Goal: Find specific page/section: Find specific page/section

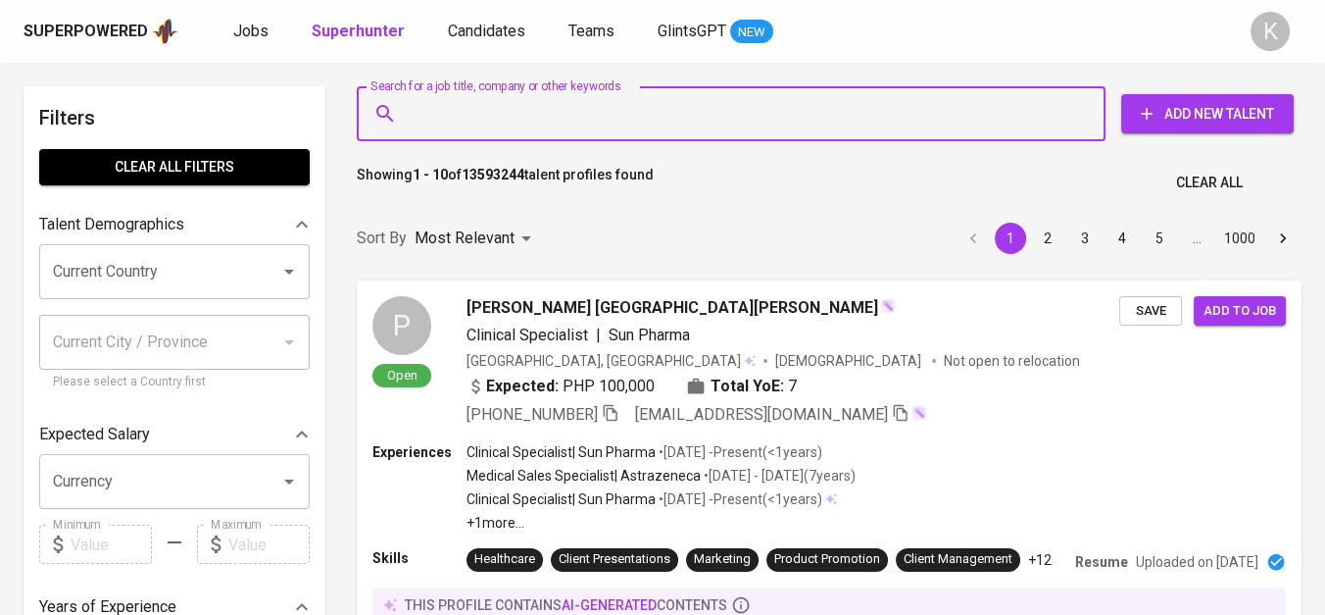
click at [630, 123] on input "Search for a job title, company or other keywords" at bounding box center [736, 113] width 663 height 37
type input ""Nikipeni Abadi""
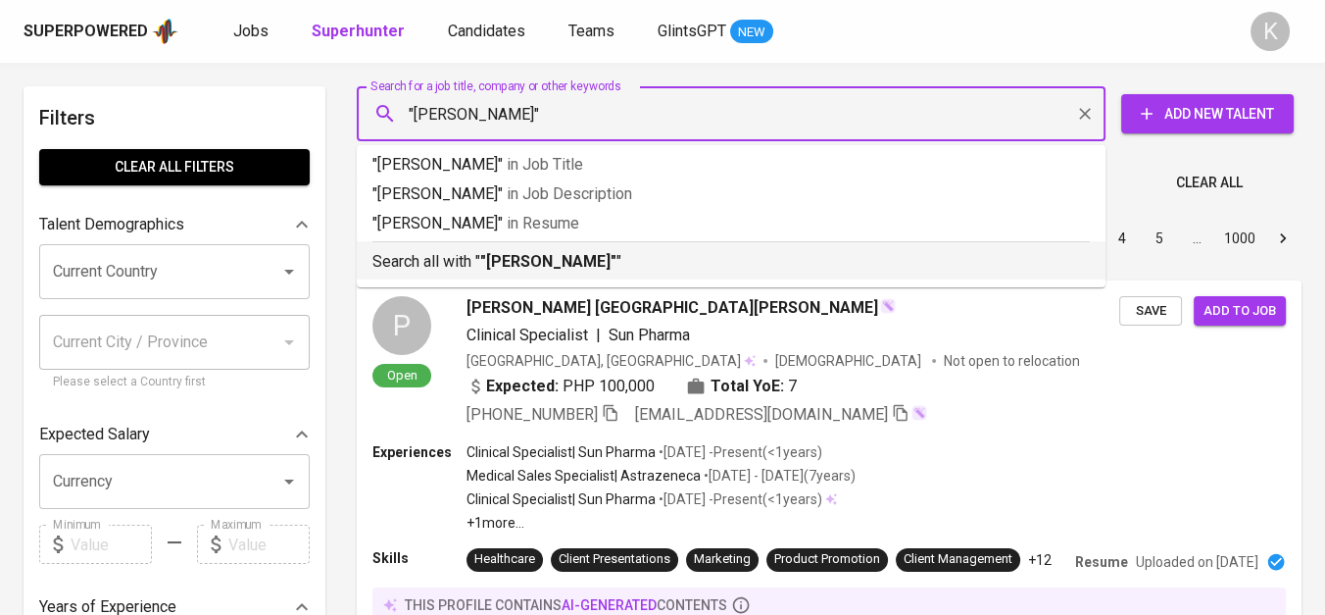
click at [569, 254] on b ""Nikipeni Abadi"" at bounding box center [548, 261] width 136 height 19
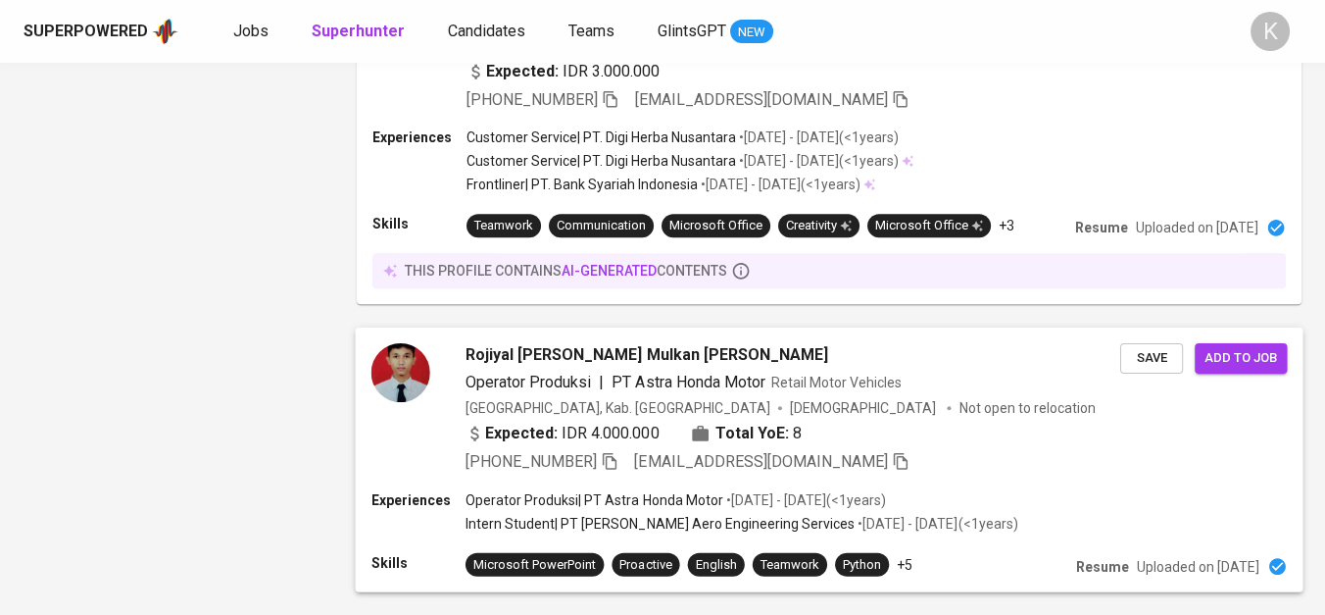
scroll to position [2956, 0]
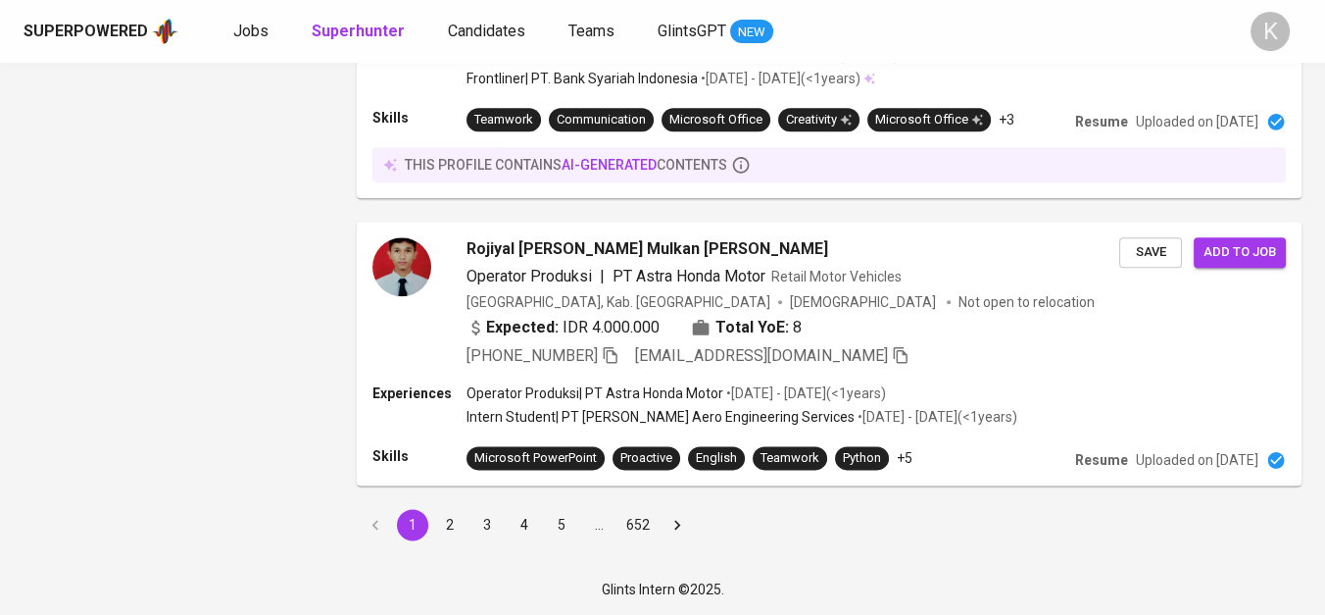
click at [438, 523] on button "2" at bounding box center [449, 524] width 31 height 31
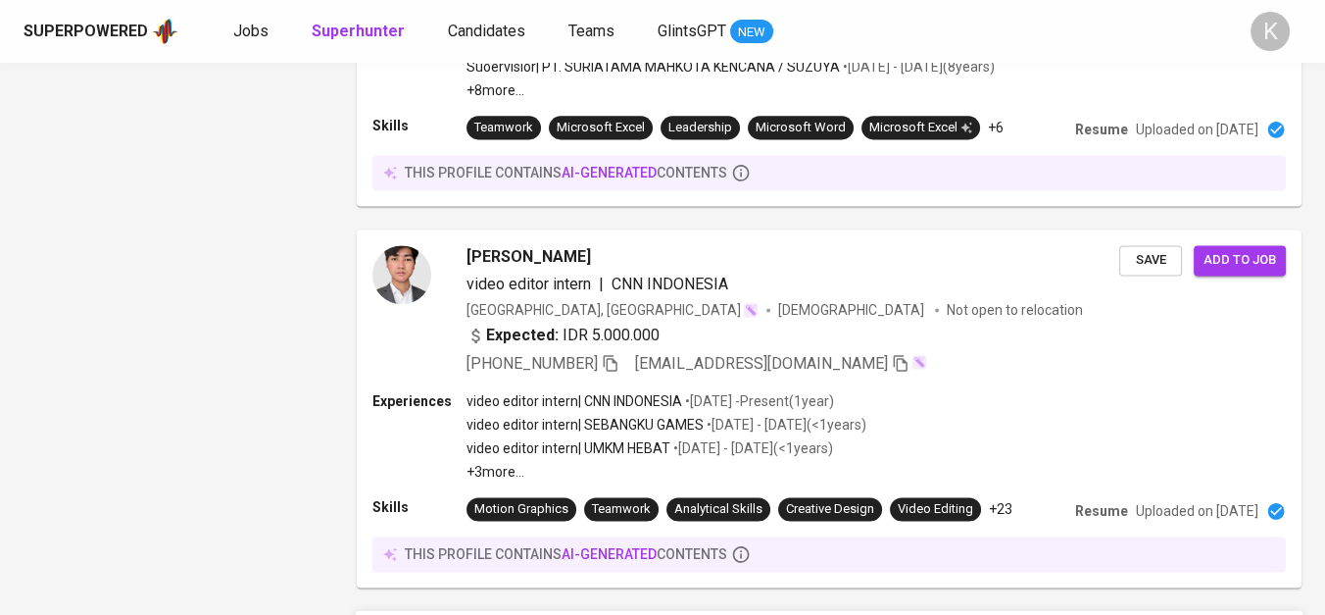
scroll to position [3716, 0]
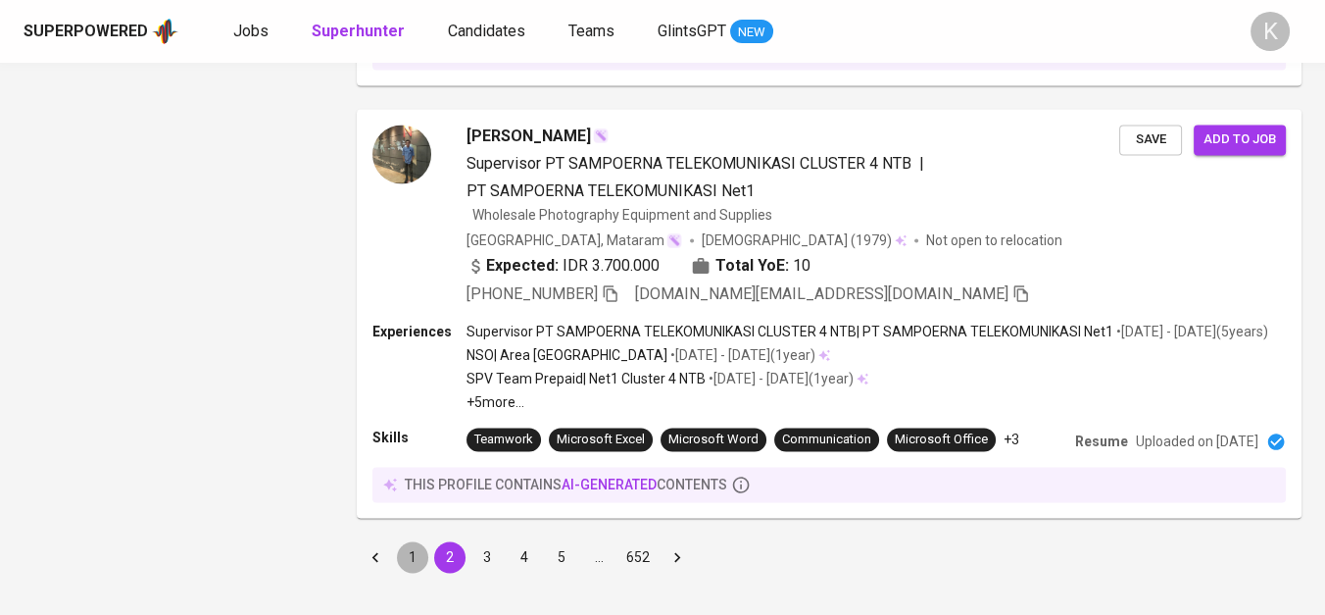
drag, startPoint x: 403, startPoint y: 526, endPoint x: 210, endPoint y: 5, distance: 556.0
click at [403, 541] on button "1" at bounding box center [412, 556] width 31 height 31
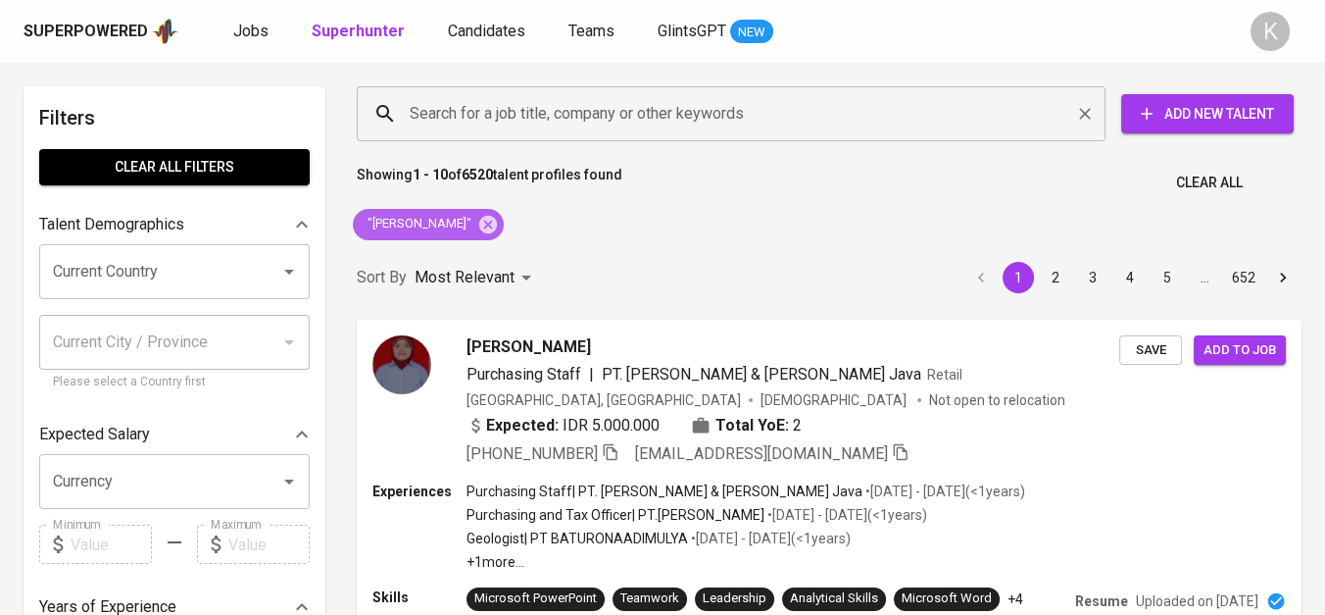
drag, startPoint x: 463, startPoint y: 233, endPoint x: 434, endPoint y: 132, distance: 104.9
click at [477, 233] on icon at bounding box center [488, 225] width 22 height 22
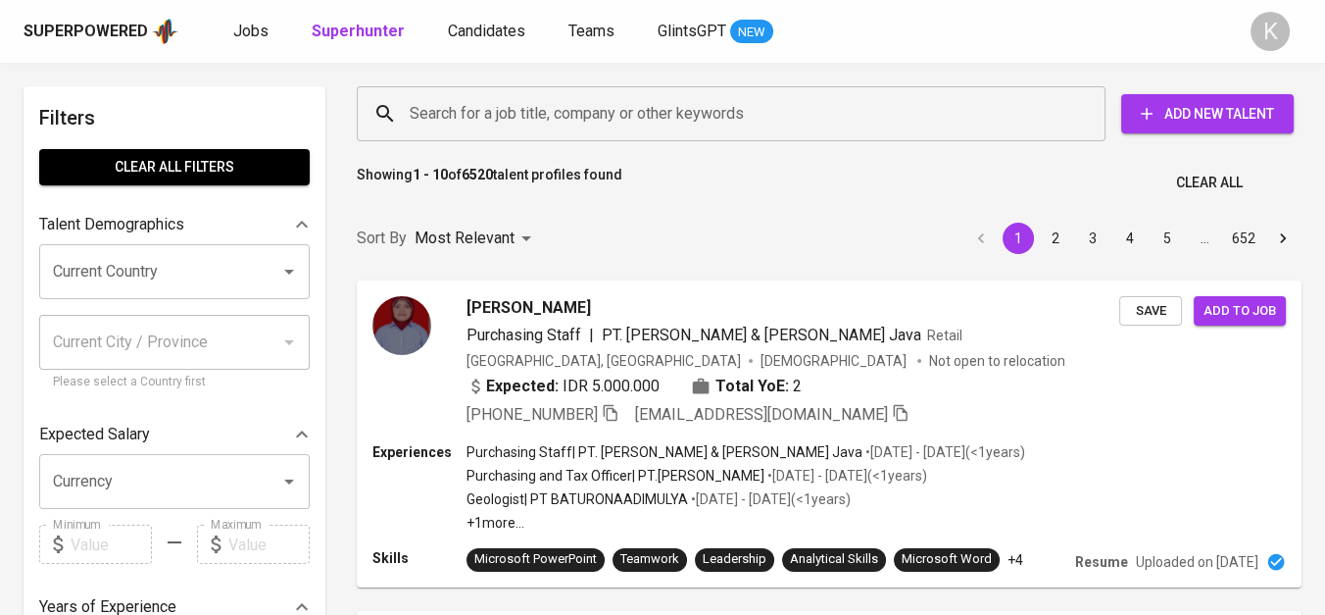
click at [436, 110] on input "Search for a job title, company or other keywords" at bounding box center [736, 113] width 663 height 37
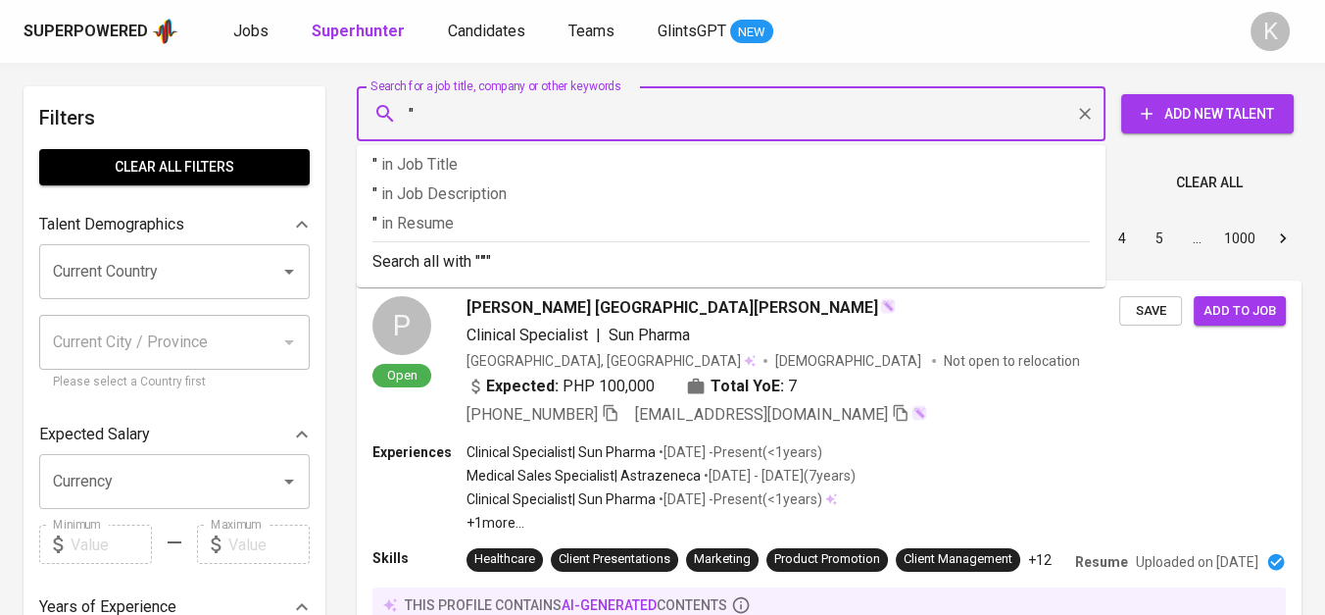
paste input "Agus NikipeniLihat profil Agus Nikipeni"
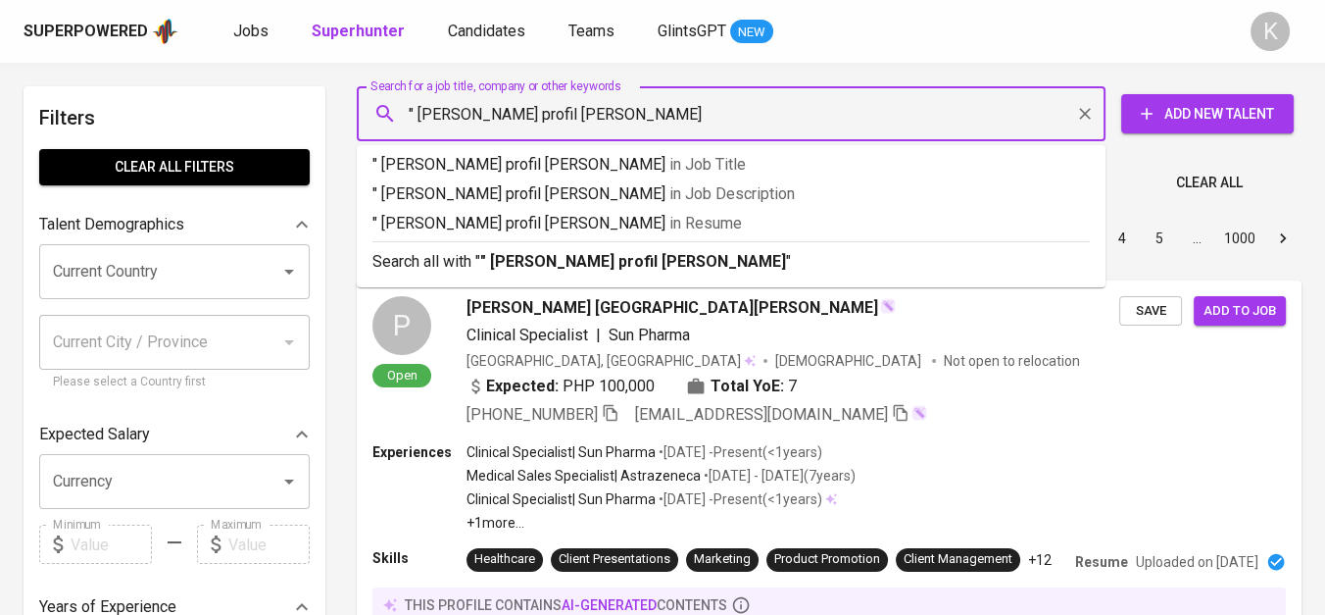
drag, startPoint x: 516, startPoint y: 123, endPoint x: 831, endPoint y: 120, distance: 314.6
click at [831, 120] on input "" Agus NikipeniLihat profil Agus Nikipeni" at bounding box center [736, 113] width 663 height 37
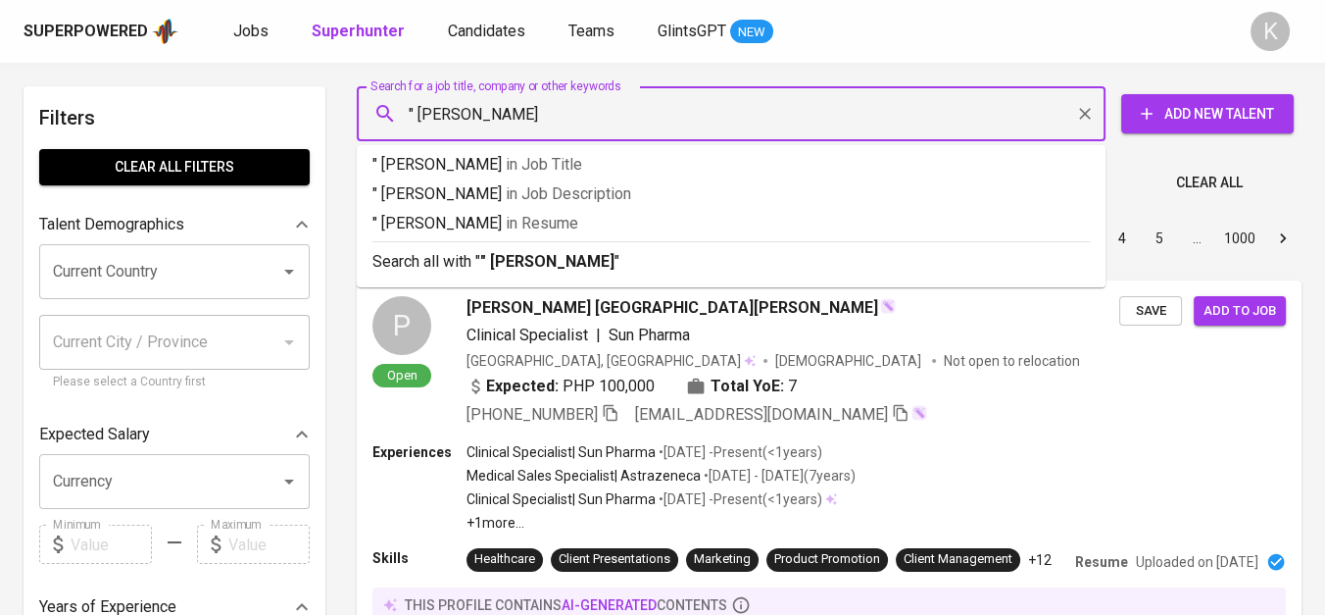
type input "" Agus Nikipeni""
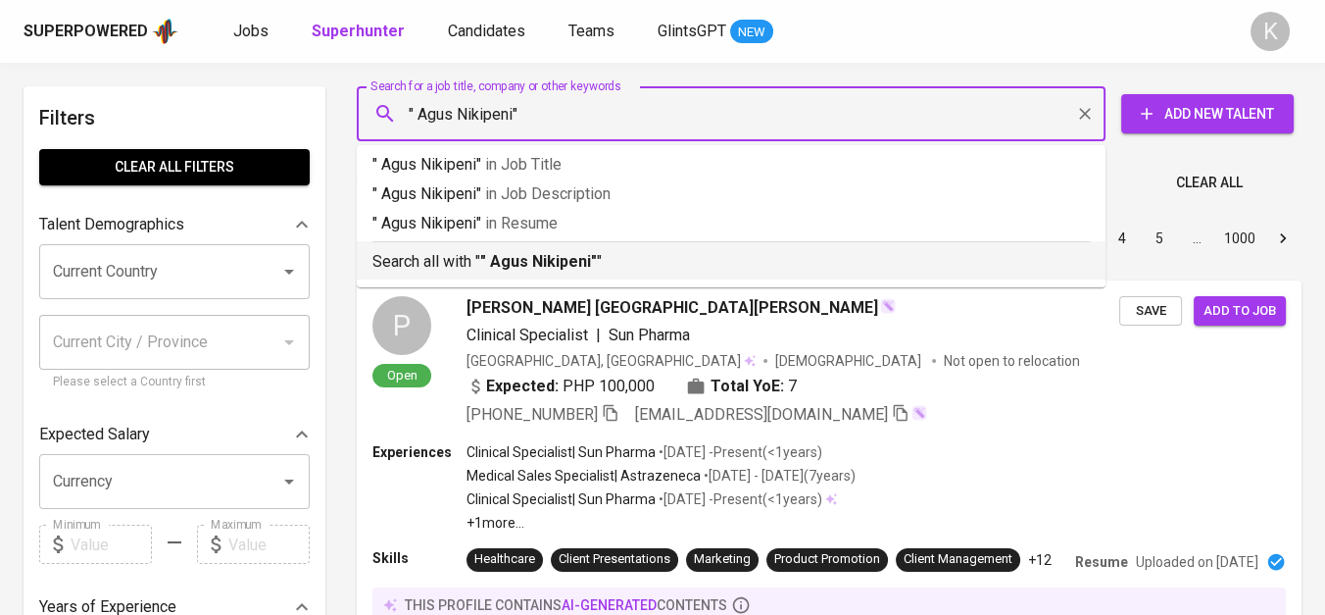
click at [588, 250] on p "Search all with " " Agus Nikipeni" "" at bounding box center [730, 262] width 717 height 24
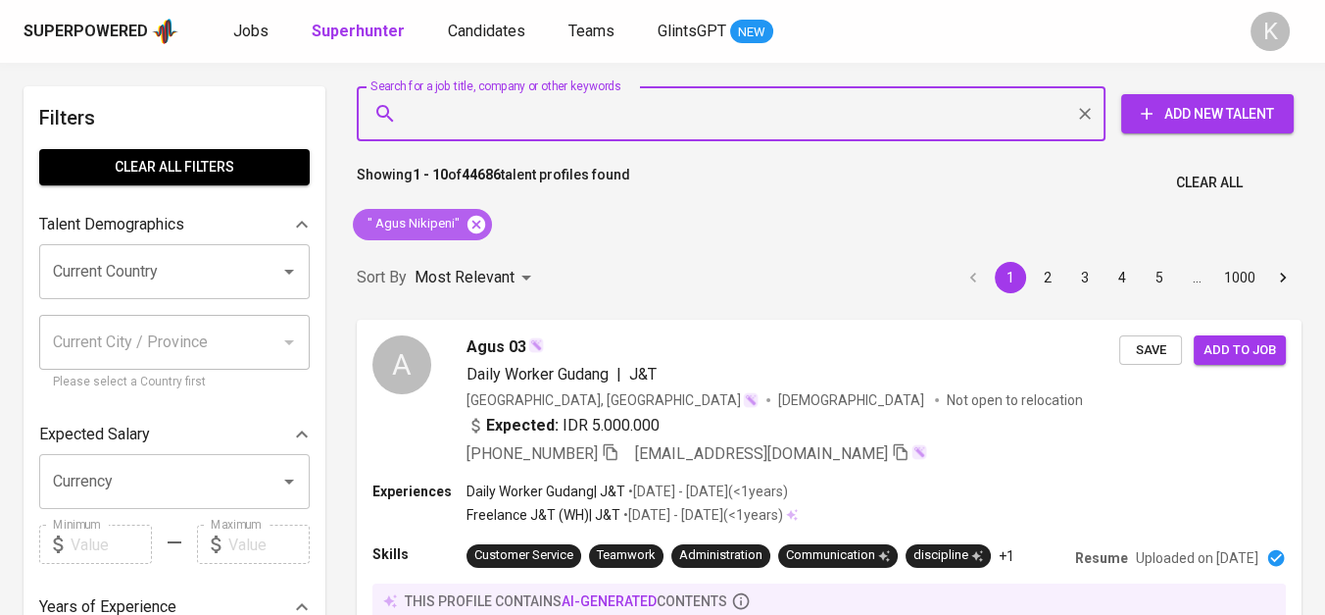
click at [474, 216] on icon at bounding box center [476, 224] width 18 height 18
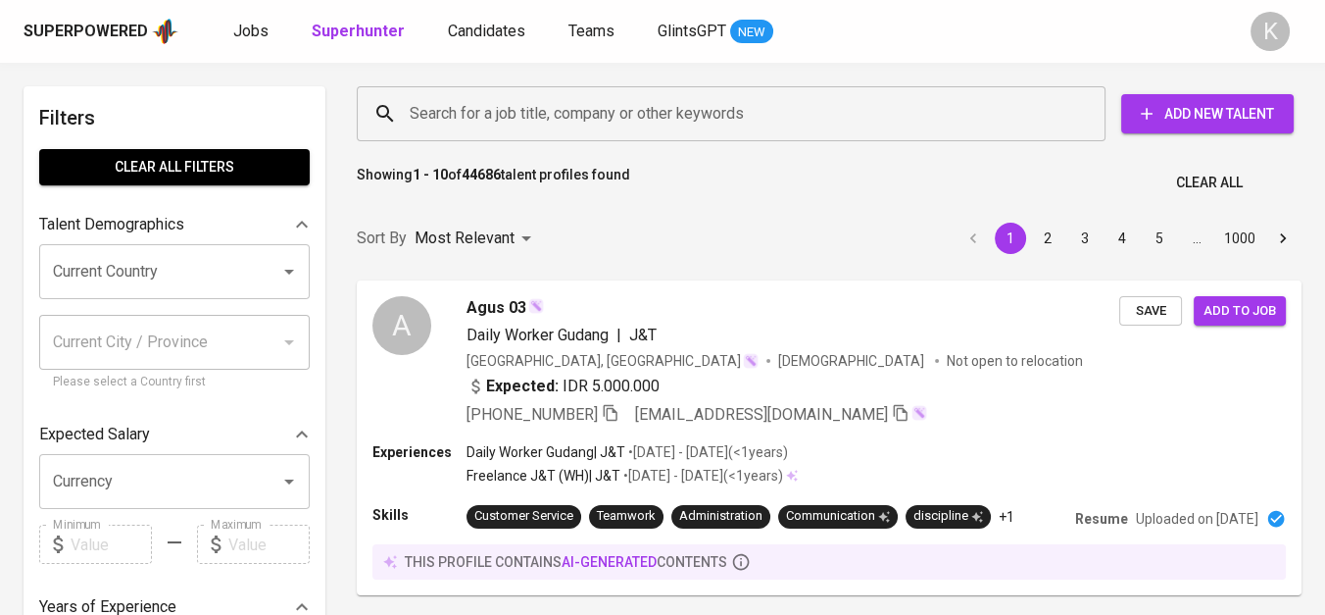
click at [456, 118] on input "Search for a job title, company or other keywords" at bounding box center [736, 113] width 663 height 37
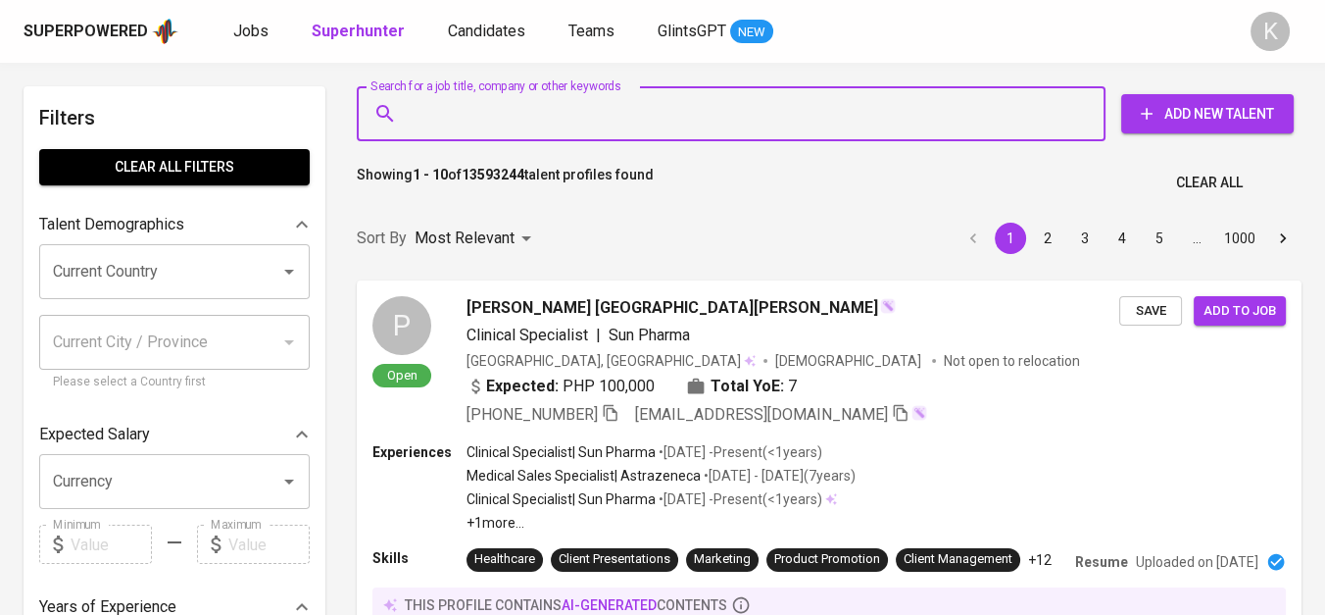
click at [470, 106] on input "Search for a job title, company or other keywords" at bounding box center [736, 113] width 663 height 37
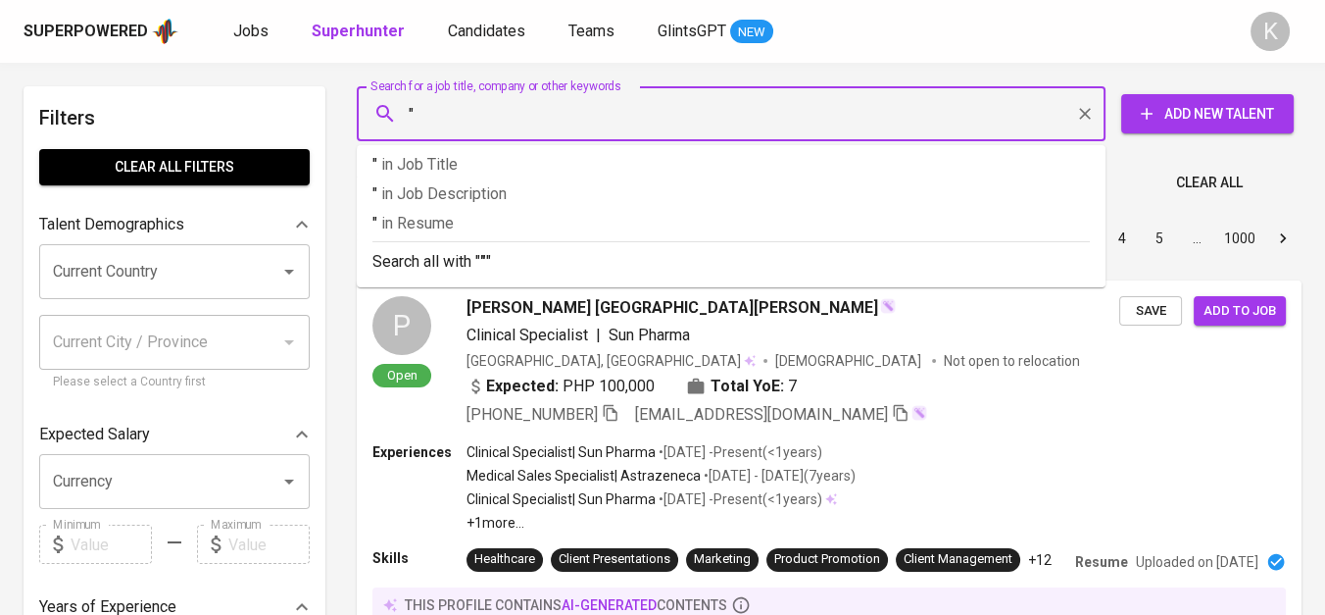
paste input "[PERSON_NAME]"
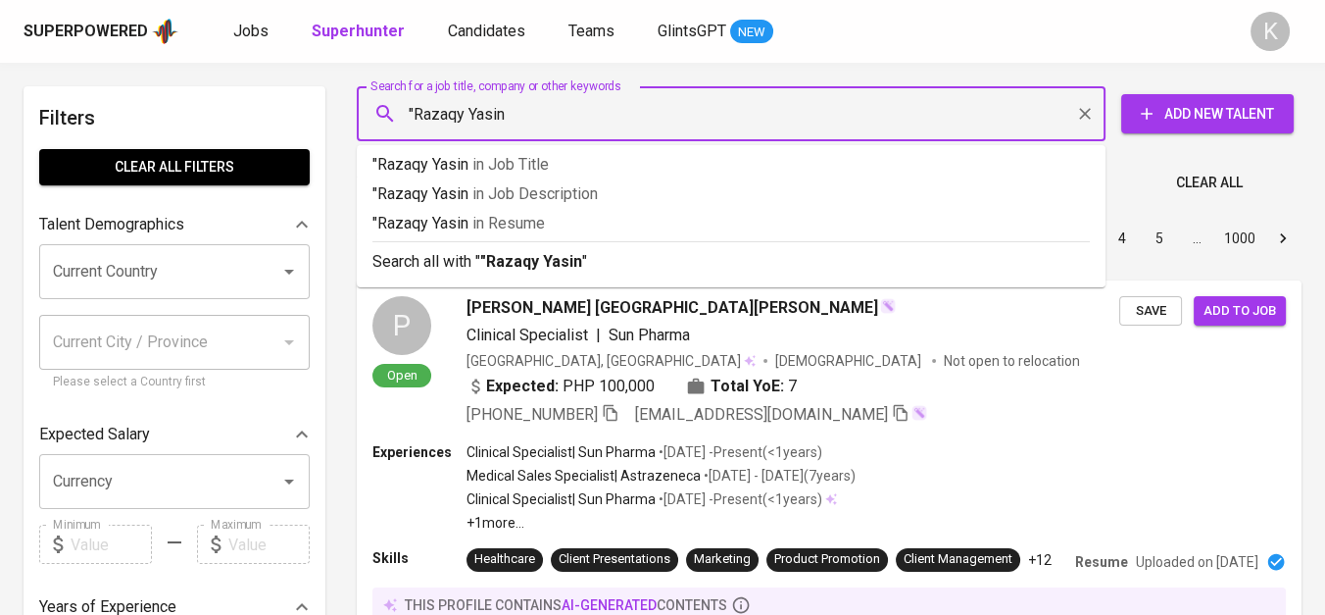
type input ""Razaqy Yasin""
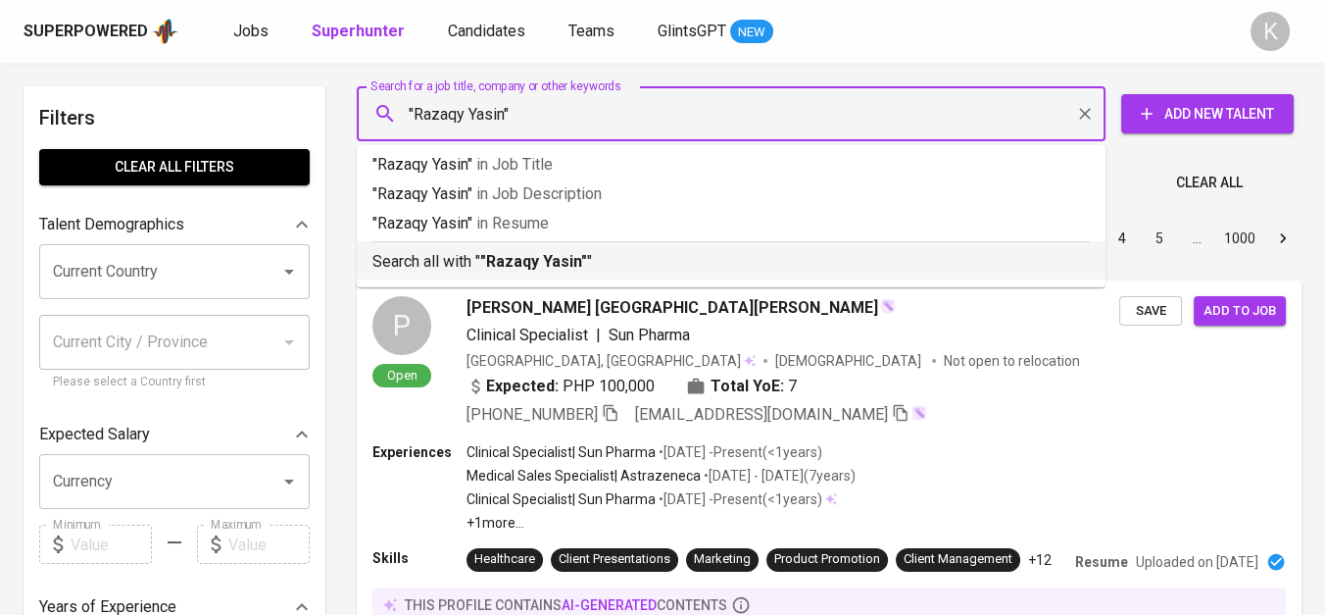
click at [535, 266] on b ""Razaqy Yasin"" at bounding box center [533, 261] width 107 height 19
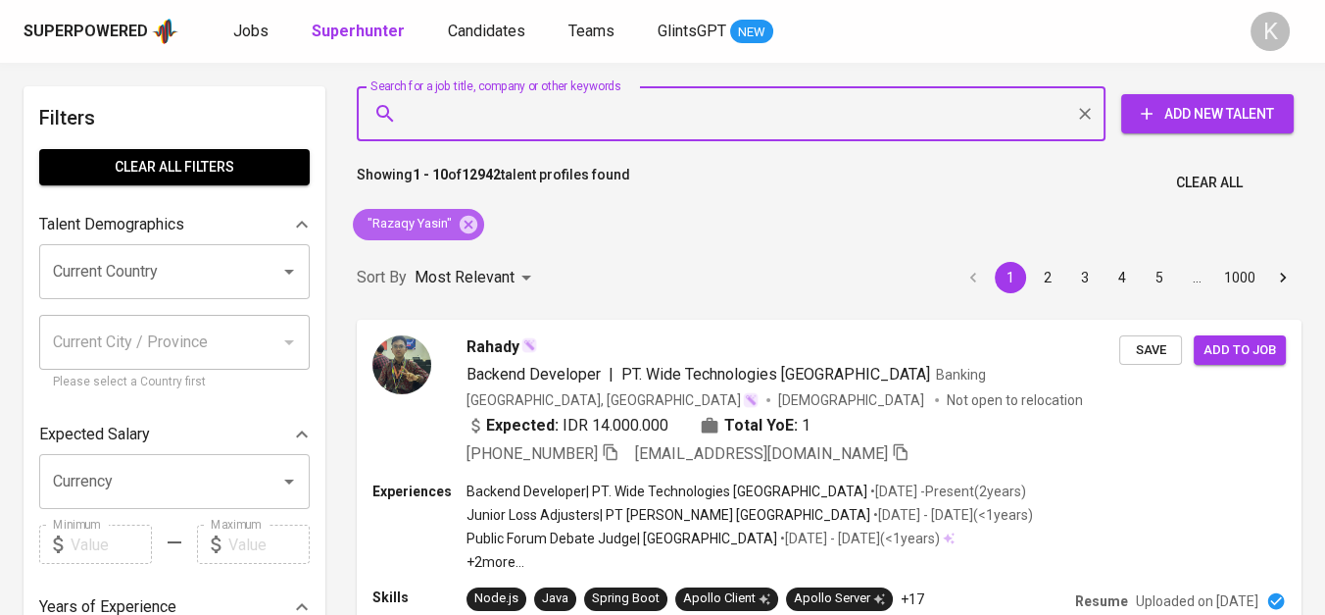
drag, startPoint x: 467, startPoint y: 217, endPoint x: 605, endPoint y: 5, distance: 252.8
click at [467, 217] on icon at bounding box center [469, 224] width 18 height 18
